Goal: Task Accomplishment & Management: Use online tool/utility

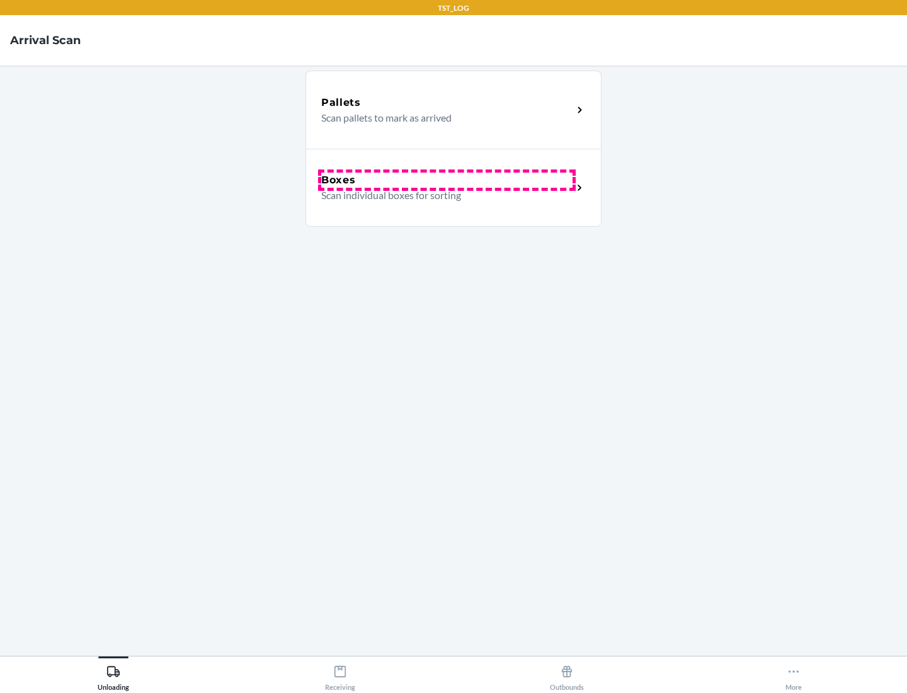
click at [447, 180] on div "Boxes" at bounding box center [446, 180] width 251 height 15
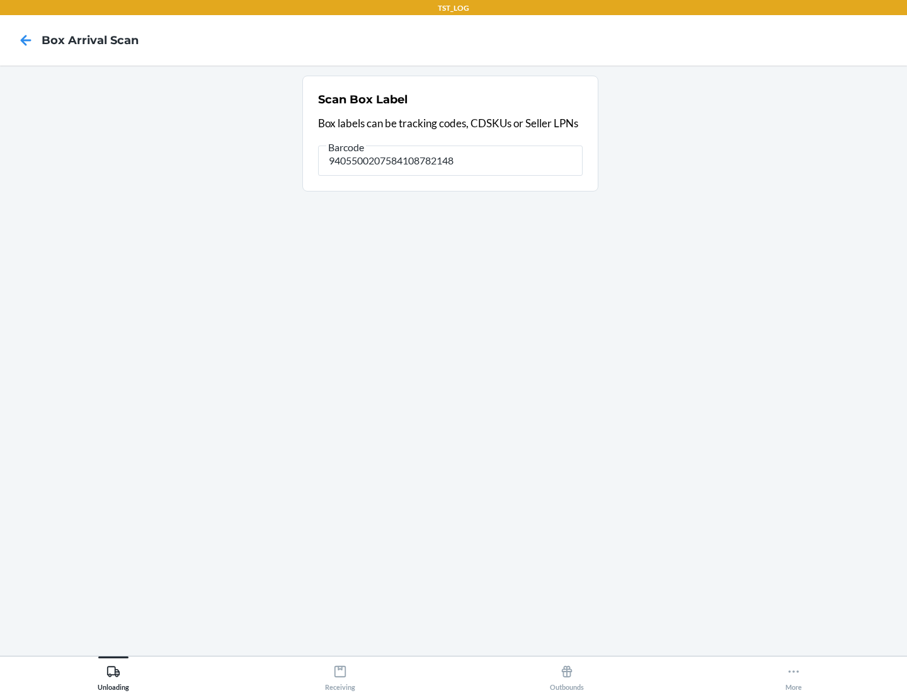
type input "9405500207584108782148"
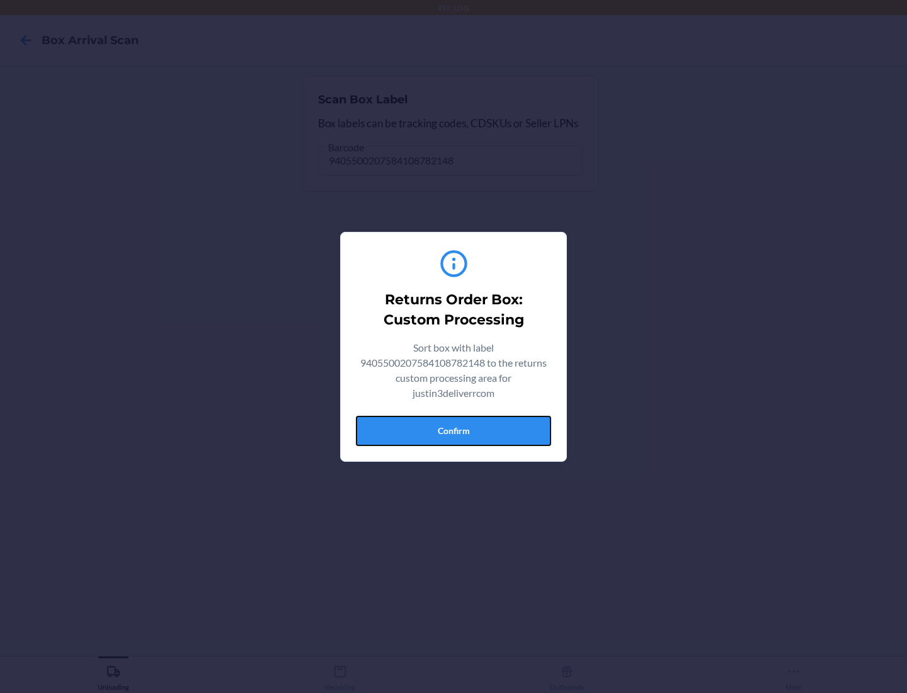
click at [454, 430] on button "Confirm" at bounding box center [453, 431] width 195 height 30
